Goal: Task Accomplishment & Management: Use online tool/utility

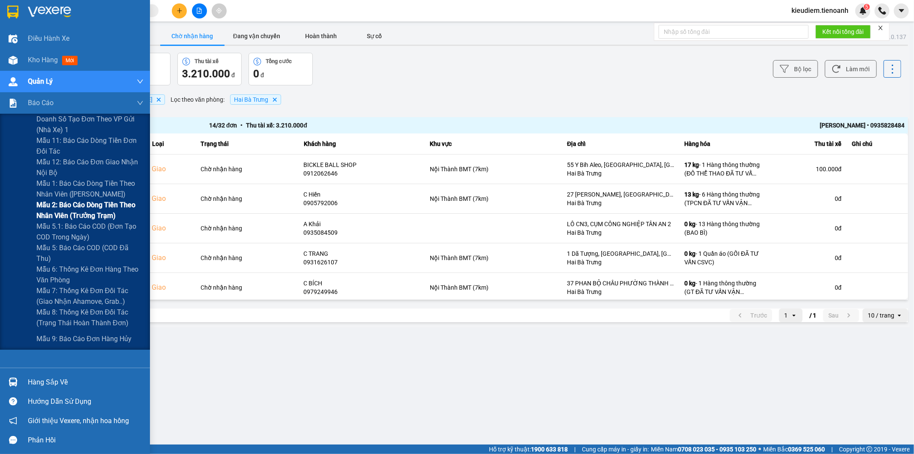
click at [50, 208] on span "Mẫu 2: Báo cáo dòng tiền theo nhân viên (Trưởng Trạm)" at bounding box center [89, 209] width 107 height 21
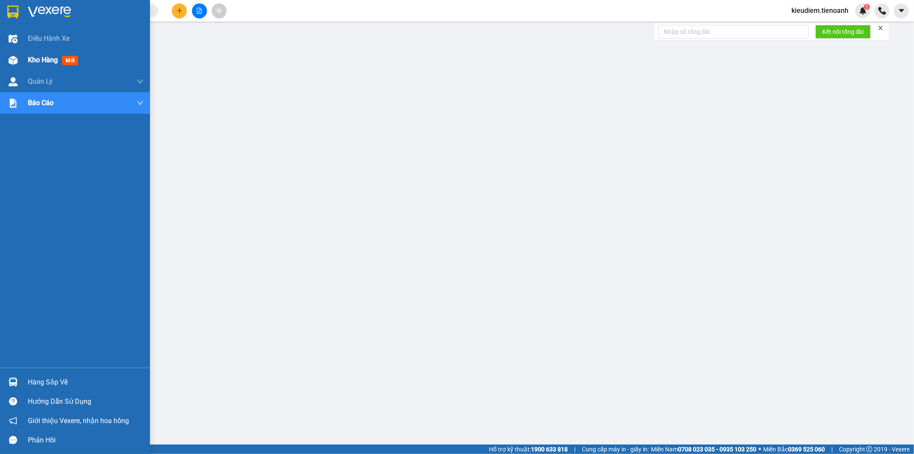
click at [18, 62] on div at bounding box center [13, 60] width 15 height 15
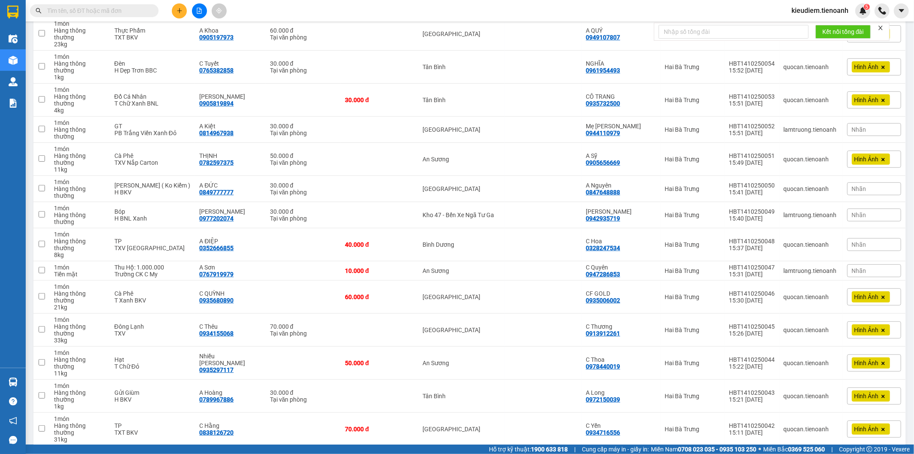
scroll to position [352, 0]
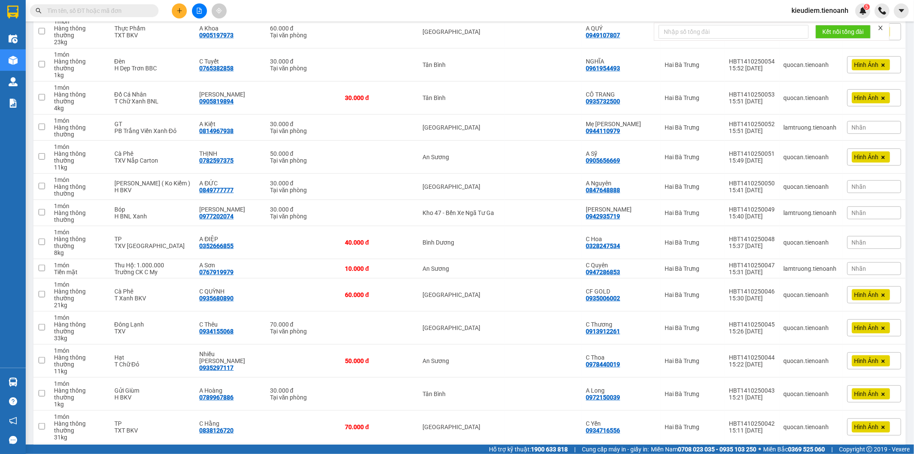
click at [880, 28] on icon "close" at bounding box center [881, 28] width 6 height 6
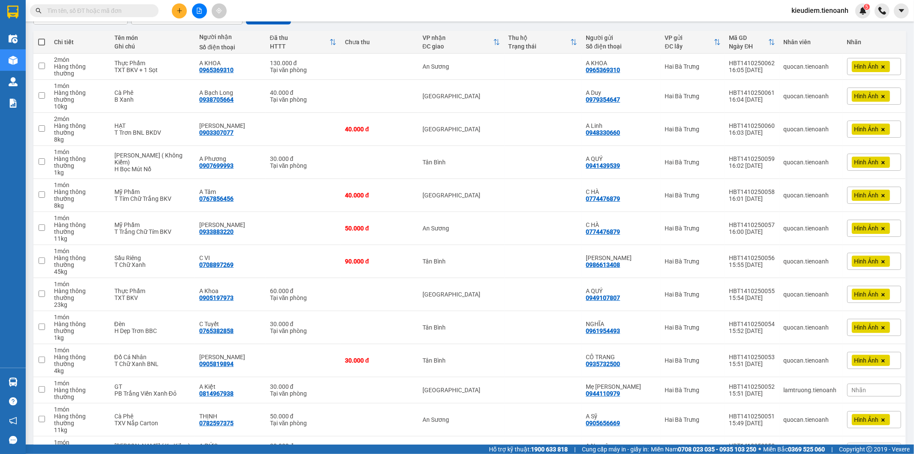
scroll to position [0, 0]
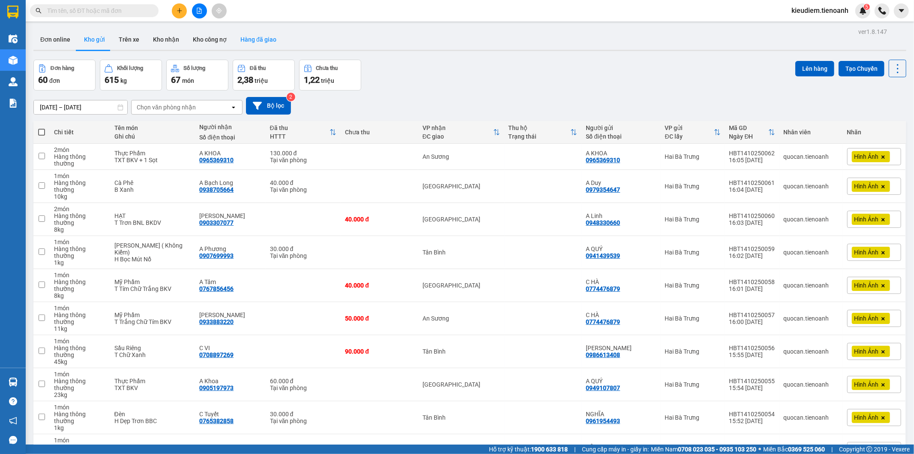
click at [265, 36] on button "Hàng đã giao" at bounding box center [259, 39] width 50 height 21
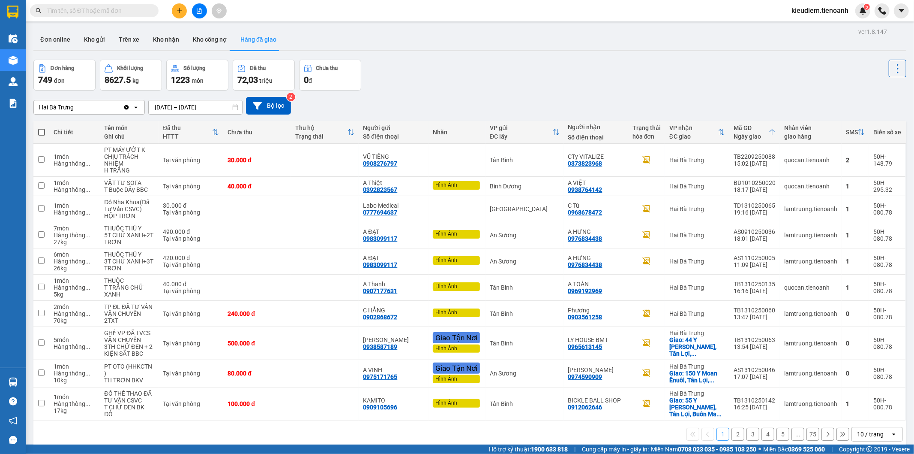
click at [472, 59] on div "ver 1.8.147 Đơn online Kho gửi Trên xe Kho nhận Kho công nợ Hàng đã giao Đơn hà…" at bounding box center [470, 253] width 880 height 454
click at [258, 4] on div "Kết quả tìm kiếm ( 0 ) Bộ lọc No Data kieudiem.tienoanh 5" at bounding box center [457, 10] width 914 height 21
click at [876, 161] on icon at bounding box center [879, 160] width 6 height 6
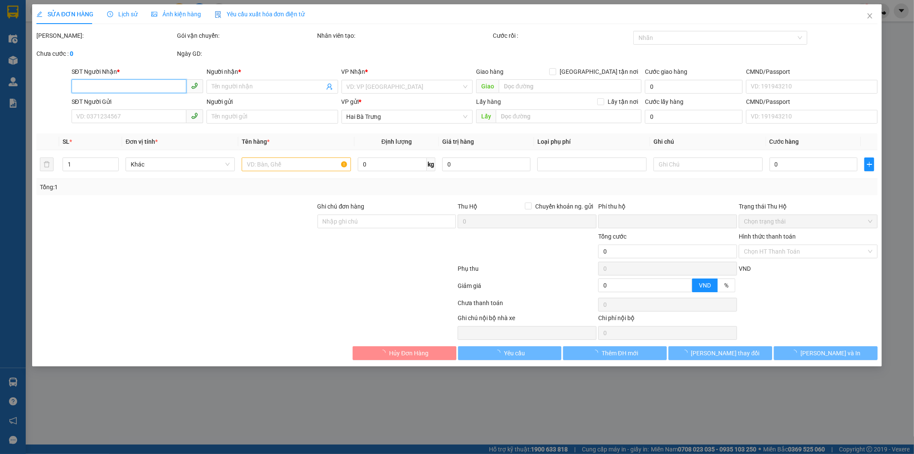
type input "0373823968"
type input "CTy VITALIZE"
type input "0908276797"
type input "VŨ TIẾNG"
type input "0"
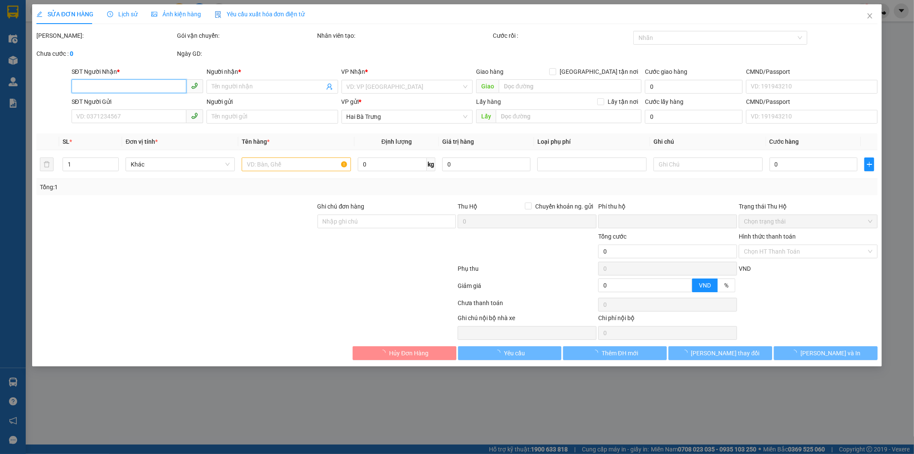
type input "30.000"
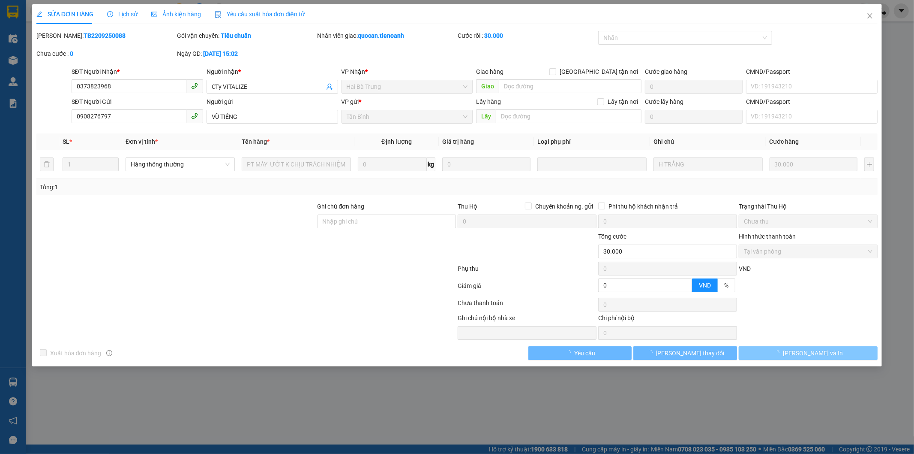
click at [824, 346] on button "[PERSON_NAME] và In" at bounding box center [808, 353] width 139 height 14
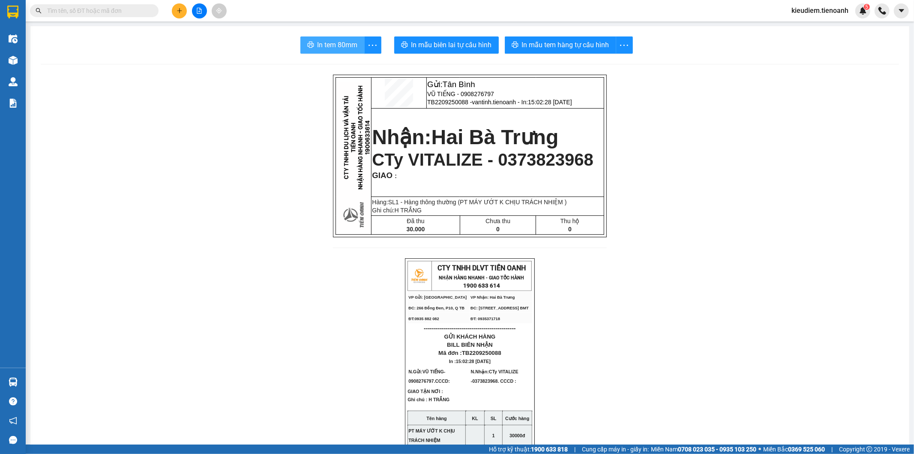
click at [332, 42] on span "In tem 80mm" at bounding box center [338, 44] width 40 height 11
